Goal: Task Accomplishment & Management: Manage account settings

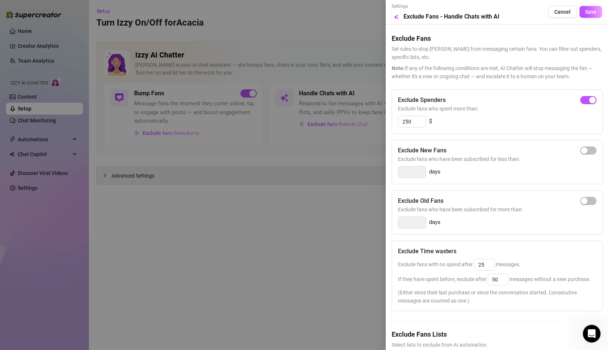
scroll to position [32, 0]
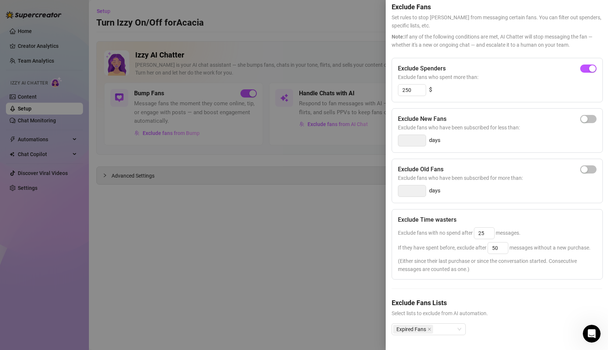
click at [311, 208] on div at bounding box center [304, 175] width 608 height 350
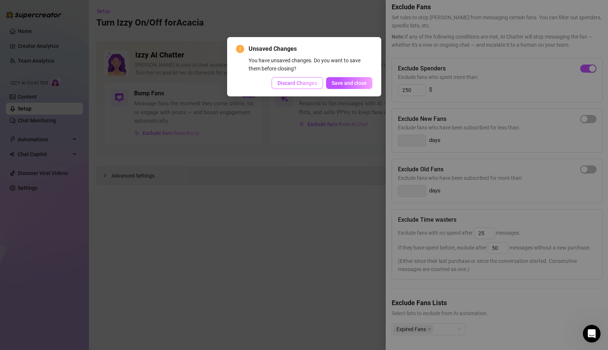
click at [295, 83] on span "Discard Changes" at bounding box center [298, 83] width 40 height 6
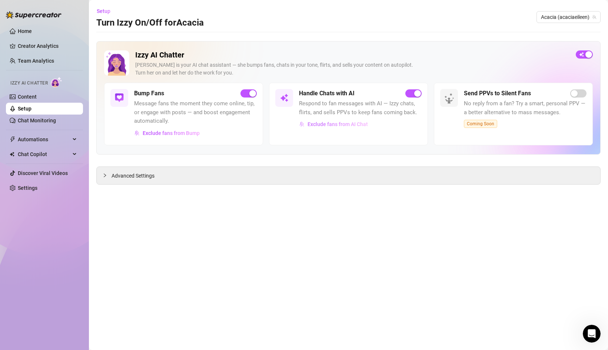
click at [323, 123] on span "Exclude fans from AI Chat" at bounding box center [338, 124] width 60 height 6
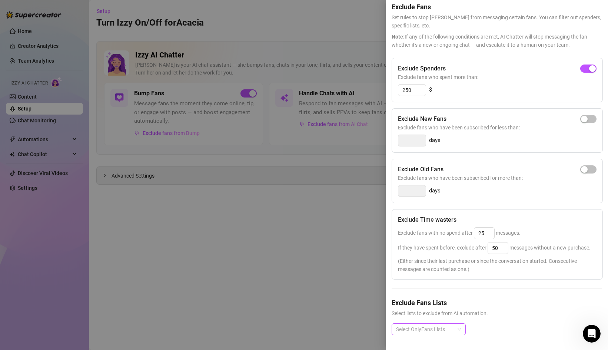
click at [437, 331] on div at bounding box center [424, 329] width 63 height 10
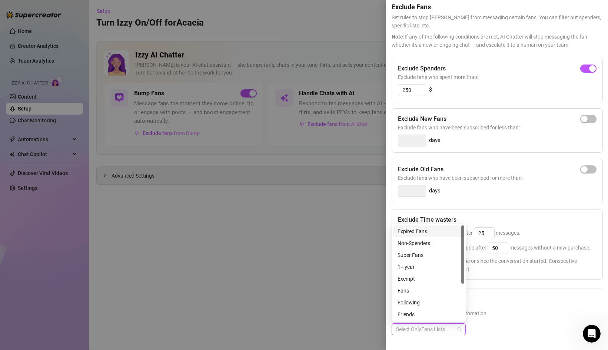
click at [429, 230] on div "Expired Fans" at bounding box center [429, 231] width 62 height 8
click at [422, 233] on div "Expired Fans" at bounding box center [426, 231] width 57 height 8
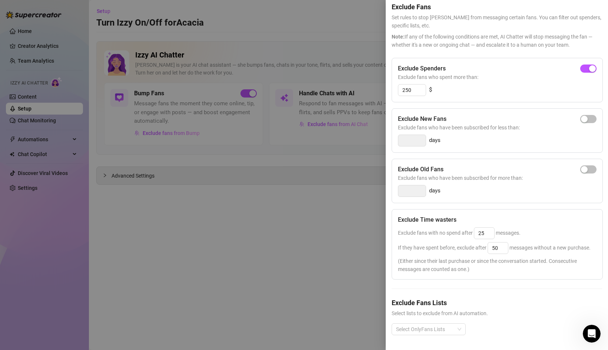
click at [344, 227] on div at bounding box center [304, 175] width 608 height 350
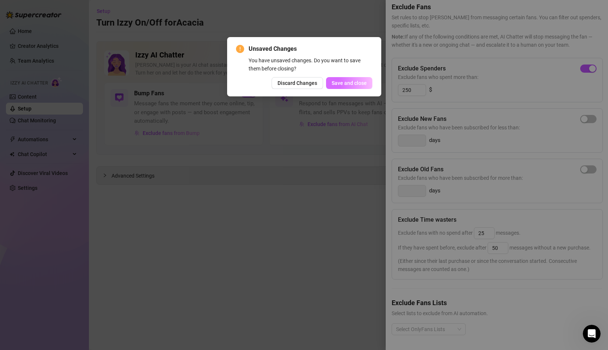
click at [345, 80] on span "Save and close" at bounding box center [349, 83] width 35 height 6
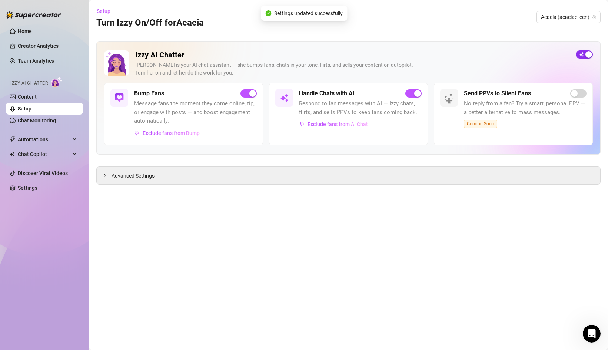
click at [585, 55] on button "button" at bounding box center [584, 54] width 17 height 8
click at [579, 52] on div "button" at bounding box center [580, 54] width 7 height 7
click at [331, 121] on span "Exclude fans from AI Chat" at bounding box center [338, 124] width 60 height 6
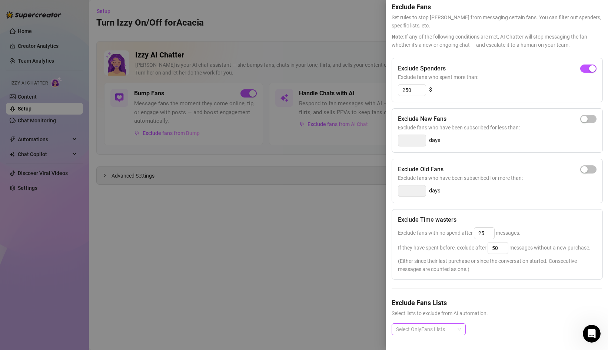
click at [435, 330] on div at bounding box center [424, 329] width 63 height 10
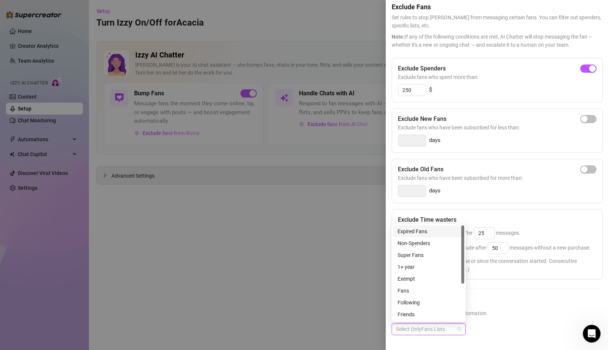
click at [416, 232] on div "Expired Fans" at bounding box center [429, 231] width 62 height 8
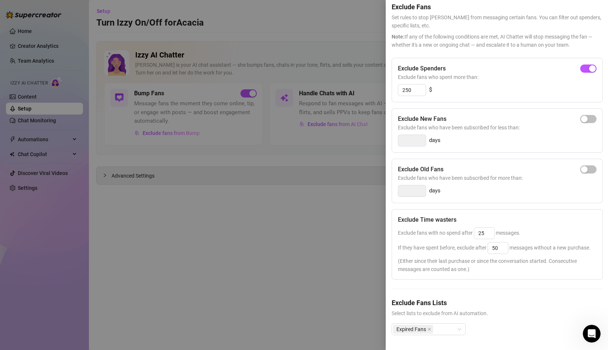
click at [531, 60] on div "Exclude Spenders Exclude fans who spent more than: 250 $" at bounding box center [497, 80] width 211 height 44
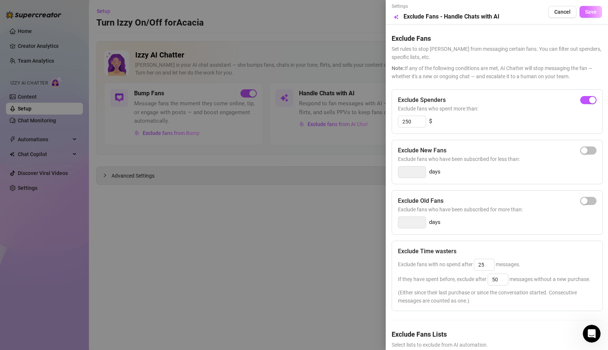
click at [589, 13] on span "Save" at bounding box center [590, 12] width 11 height 6
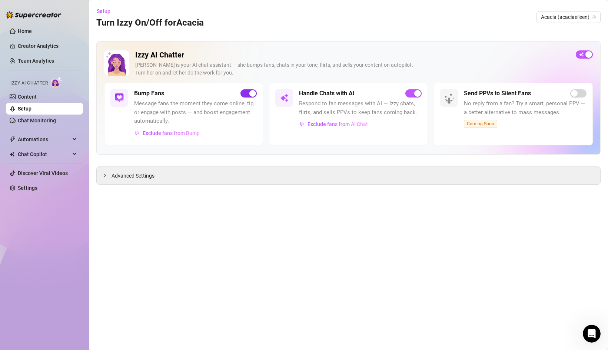
click at [248, 91] on span "button" at bounding box center [249, 93] width 16 height 8
click at [246, 95] on div "button" at bounding box center [244, 93] width 7 height 7
